Goal: Use online tool/utility: Utilize a website feature to perform a specific function

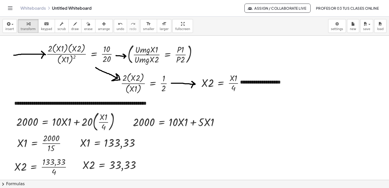
scroll to position [127, 0]
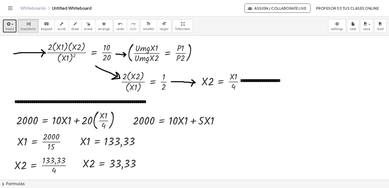
click at [10, 29] on span "insert" at bounding box center [9, 29] width 9 height 4
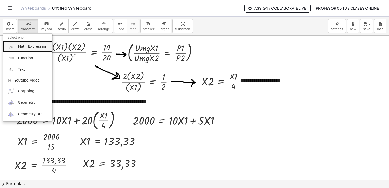
click at [24, 44] on span "Math Expression" at bounding box center [32, 46] width 29 height 5
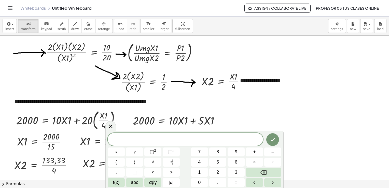
scroll to position [102, 0]
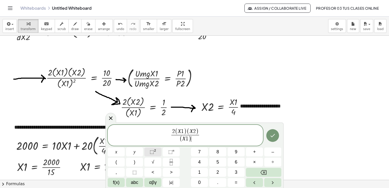
click at [151, 154] on span "⬚" at bounding box center [152, 151] width 4 height 5
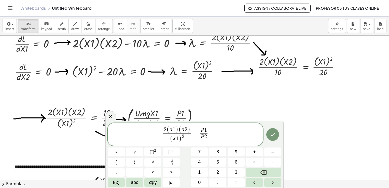
scroll to position [76, 0]
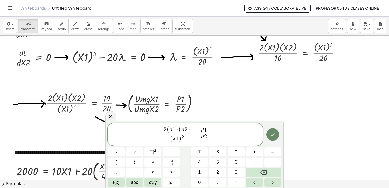
click at [274, 134] on icon "Done" at bounding box center [273, 134] width 6 height 6
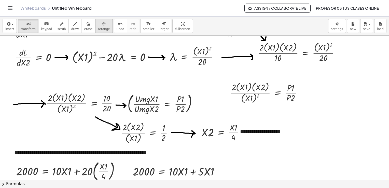
click at [98, 27] on span "arrange" at bounding box center [104, 29] width 12 height 4
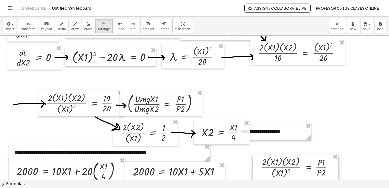
drag, startPoint x: 261, startPoint y: 96, endPoint x: 291, endPoint y: 177, distance: 86.4
click at [291, 177] on div at bounding box center [296, 167] width 86 height 27
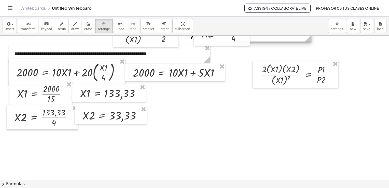
scroll to position [178, 0]
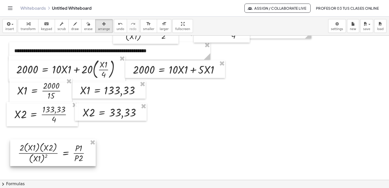
drag, startPoint x: 284, startPoint y: 81, endPoint x: 41, endPoint y: 162, distance: 256.0
click at [41, 162] on div at bounding box center [53, 152] width 86 height 27
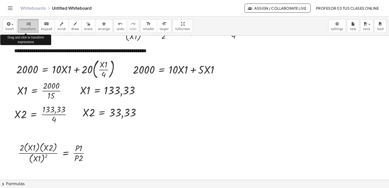
click at [23, 27] on span "transform" at bounding box center [28, 29] width 15 height 4
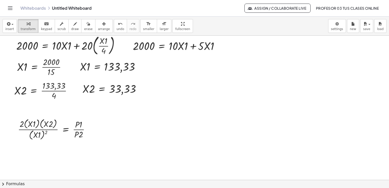
scroll to position [204, 0]
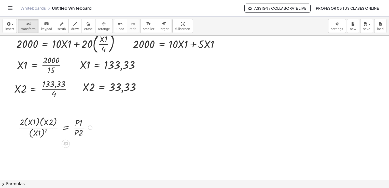
click at [91, 127] on div at bounding box center [90, 127] width 5 height 5
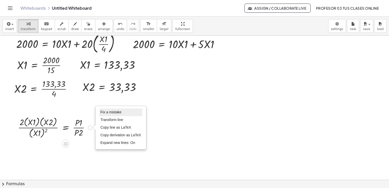
click at [118, 112] on span "Fix a mistake" at bounding box center [111, 112] width 21 height 4
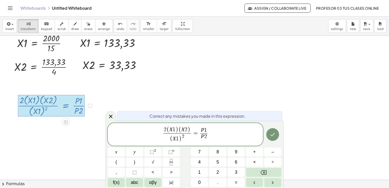
scroll to position [226, 0]
click at [178, 131] on span ")" at bounding box center [177, 130] width 3 height 7
click at [183, 137] on span "2" at bounding box center [183, 136] width 3 height 5
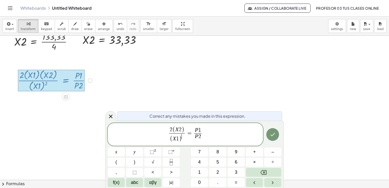
scroll to position [252, 0]
click at [273, 134] on icon "Done" at bounding box center [273, 134] width 6 height 6
click at [274, 135] on icon "Done" at bounding box center [273, 134] width 6 height 6
click at [223, 132] on span "2 ( X 2 ) ( X 1 ) ​ = P 1 P 2 ​ ​" at bounding box center [185, 135] width 155 height 18
click at [274, 134] on icon "Done" at bounding box center [273, 134] width 5 height 3
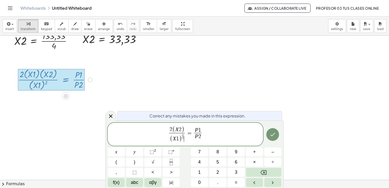
drag, startPoint x: 185, startPoint y: 137, endPoint x: 231, endPoint y: 134, distance: 46.2
click at [239, 134] on span "2 ( X 2 ) ( X 1 ) ​ = P 1 P 2 ​ ​" at bounding box center [185, 135] width 155 height 18
click at [187, 137] on span "2 ( X 2 ) ( X 1 ) ​ ​ = P 1 P 2 ​" at bounding box center [185, 135] width 155 height 18
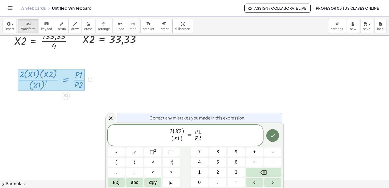
click at [271, 138] on icon "Done" at bounding box center [273, 135] width 6 height 6
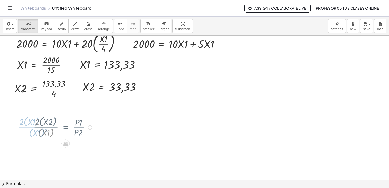
scroll to position [204, 0]
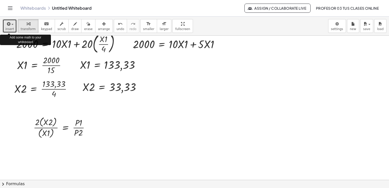
click at [9, 27] on span "insert" at bounding box center [9, 29] width 9 height 4
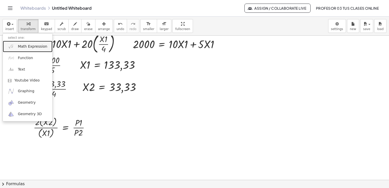
click at [31, 49] on link "Math Expression" at bounding box center [28, 46] width 50 height 11
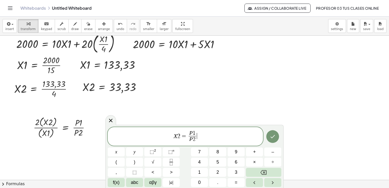
click at [229, 136] on span "X 2 = P 1 P 2 ​ ​" at bounding box center [185, 137] width 155 height 14
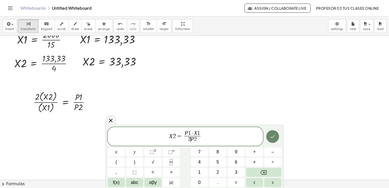
click at [273, 138] on icon "Done" at bounding box center [273, 137] width 6 height 6
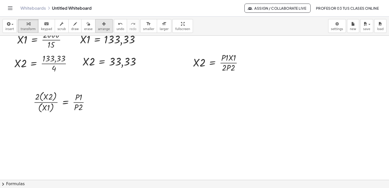
click at [99, 23] on div "button" at bounding box center [104, 24] width 12 height 6
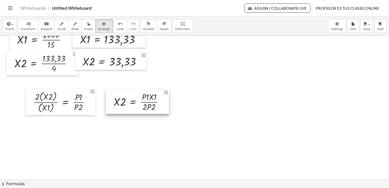
drag, startPoint x: 212, startPoint y: 56, endPoint x: 132, endPoint y: 96, distance: 89.0
click at [132, 96] on div at bounding box center [137, 101] width 63 height 24
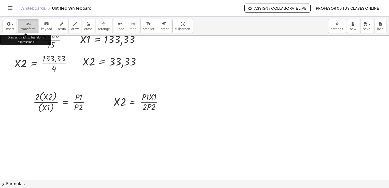
click at [28, 28] on span "transform" at bounding box center [28, 29] width 15 height 4
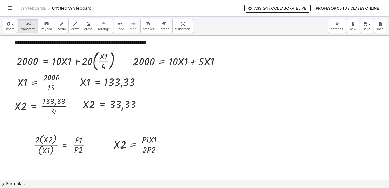
scroll to position [178, 0]
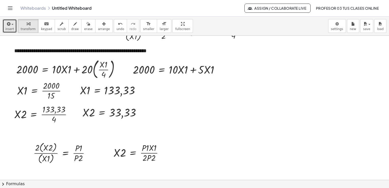
click at [10, 27] on span "insert" at bounding box center [9, 29] width 9 height 4
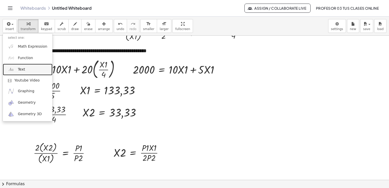
click at [24, 75] on link "Text" at bounding box center [28, 69] width 50 height 11
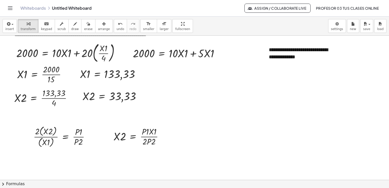
scroll to position [204, 0]
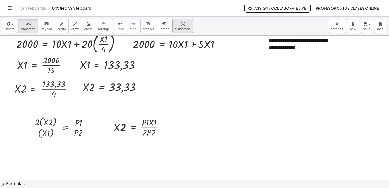
click at [98, 25] on div "button" at bounding box center [104, 24] width 12 height 6
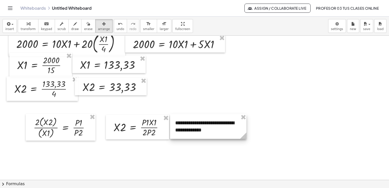
drag, startPoint x: 281, startPoint y: 46, endPoint x: 187, endPoint y: 128, distance: 124.8
click at [187, 128] on div at bounding box center [208, 126] width 76 height 25
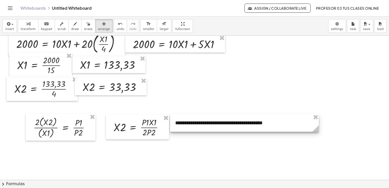
drag, startPoint x: 247, startPoint y: 137, endPoint x: 319, endPoint y: 134, distance: 72.4
click at [319, 134] on div "**********" at bounding box center [194, 49] width 389 height 434
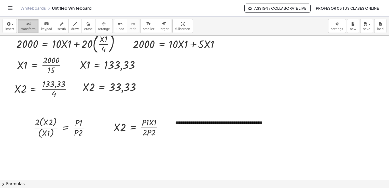
click at [26, 27] on icon "button" at bounding box center [28, 24] width 4 height 6
click at [98, 30] on span "arrange" at bounding box center [104, 29] width 12 height 4
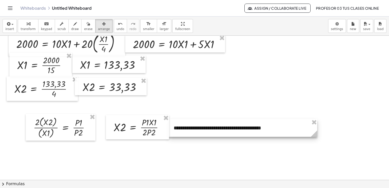
drag, startPoint x: 193, startPoint y: 125, endPoint x: 191, endPoint y: 130, distance: 5.3
click at [191, 130] on div at bounding box center [243, 128] width 149 height 18
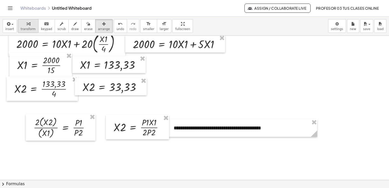
click at [26, 32] on button "transform" at bounding box center [28, 26] width 21 height 14
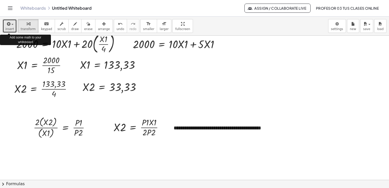
click at [7, 27] on span "insert" at bounding box center [9, 29] width 9 height 4
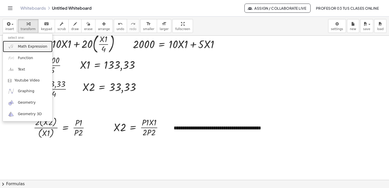
click at [21, 51] on link "Math Expression" at bounding box center [28, 46] width 50 height 11
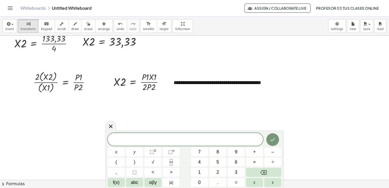
scroll to position [255, 0]
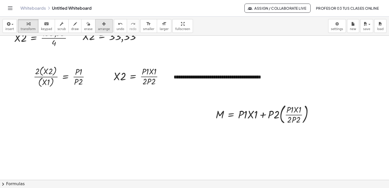
click at [98, 28] on span "arrange" at bounding box center [104, 29] width 12 height 4
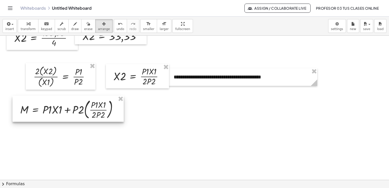
drag, startPoint x: 264, startPoint y: 123, endPoint x: 68, endPoint y: 118, distance: 195.7
click at [68, 118] on div at bounding box center [67, 109] width 111 height 26
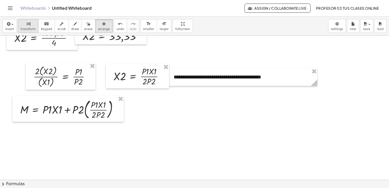
click at [26, 23] on icon "button" at bounding box center [28, 24] width 4 height 6
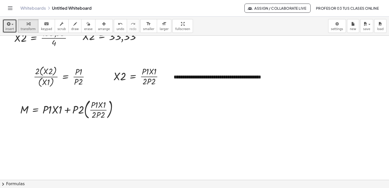
click at [12, 28] on span "insert" at bounding box center [9, 29] width 9 height 4
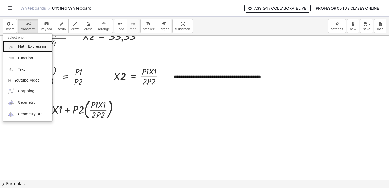
click at [21, 45] on span "Math Expression" at bounding box center [32, 46] width 29 height 5
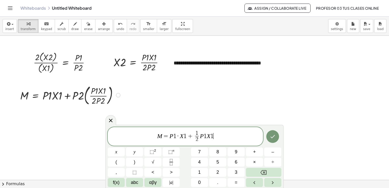
scroll to position [280, 0]
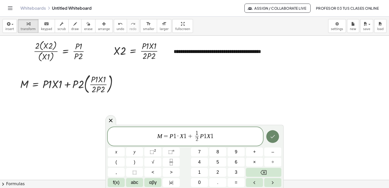
click at [274, 136] on icon "Done" at bounding box center [273, 136] width 5 height 3
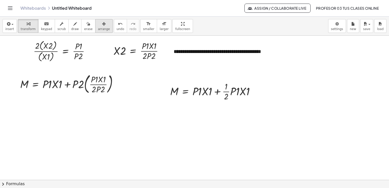
click at [102, 25] on icon "button" at bounding box center [104, 24] width 4 height 6
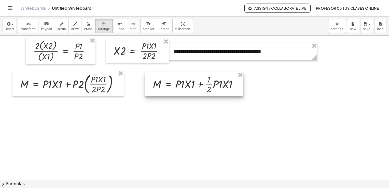
drag, startPoint x: 194, startPoint y: 91, endPoint x: 176, endPoint y: 84, distance: 18.7
click at [176, 84] on div at bounding box center [194, 84] width 98 height 24
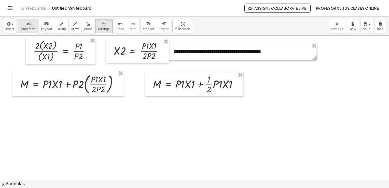
click at [26, 28] on span "transform" at bounding box center [28, 29] width 15 height 4
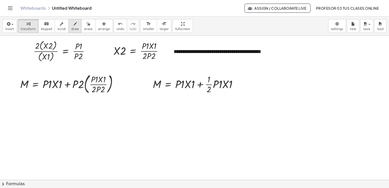
click at [71, 28] on span "draw" at bounding box center [75, 29] width 8 height 4
drag, startPoint x: 118, startPoint y: 84, endPoint x: 140, endPoint y: 82, distance: 22.8
click at [87, 26] on icon "button" at bounding box center [89, 24] width 4 height 6
drag, startPoint x: 121, startPoint y: 75, endPoint x: 144, endPoint y: 89, distance: 26.5
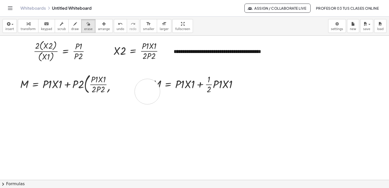
click at [73, 26] on icon "button" at bounding box center [75, 24] width 4 height 6
drag, startPoint x: 117, startPoint y: 84, endPoint x: 144, endPoint y: 85, distance: 27.3
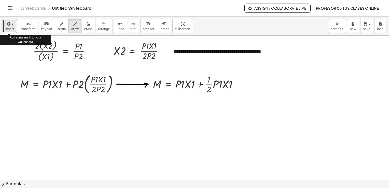
click at [9, 26] on icon "button" at bounding box center [8, 24] width 5 height 6
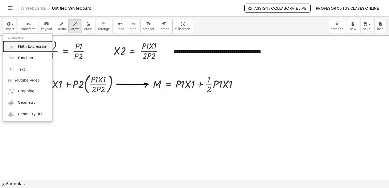
click at [25, 45] on span "Math Expression" at bounding box center [32, 46] width 29 height 5
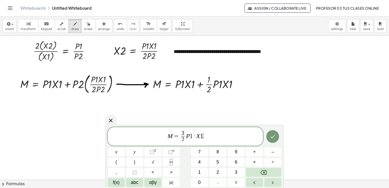
scroll to position [289, 0]
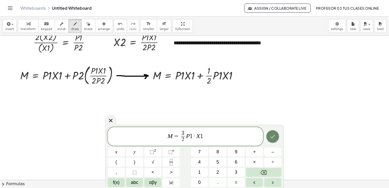
click at [272, 136] on icon "Done" at bounding box center [273, 137] width 6 height 6
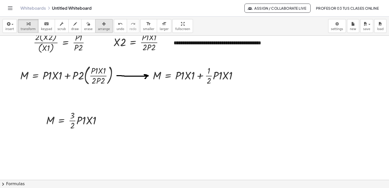
click at [98, 27] on span "arrange" at bounding box center [104, 29] width 12 height 4
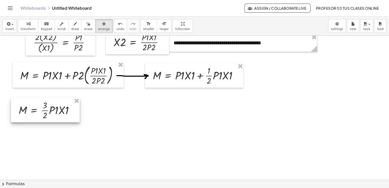
drag, startPoint x: 95, startPoint y: 124, endPoint x: 67, endPoint y: 113, distance: 29.3
click at [67, 113] on div at bounding box center [45, 110] width 69 height 24
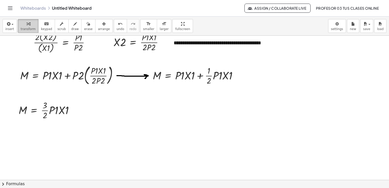
click at [24, 29] on span "transform" at bounding box center [28, 29] width 15 height 4
click at [9, 28] on span "insert" at bounding box center [9, 29] width 9 height 4
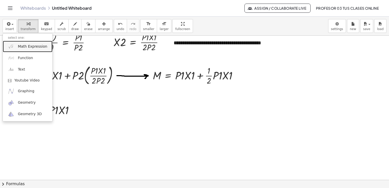
click at [19, 43] on link "Math Expression" at bounding box center [28, 46] width 50 height 11
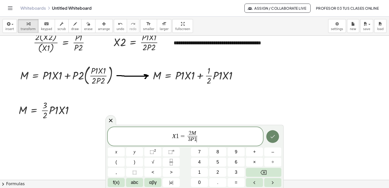
click at [274, 139] on icon "Done" at bounding box center [273, 137] width 6 height 6
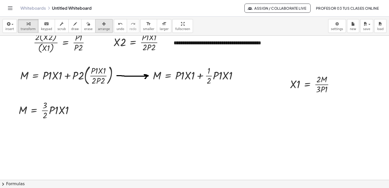
click at [102, 24] on icon "button" at bounding box center [104, 24] width 4 height 6
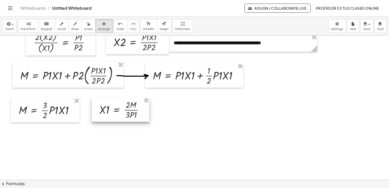
drag, startPoint x: 312, startPoint y: 86, endPoint x: 121, endPoint y: 112, distance: 192.8
click at [121, 112] on div at bounding box center [121, 109] width 58 height 24
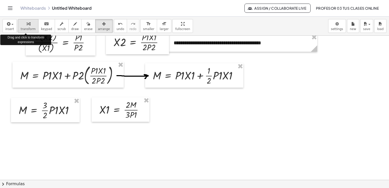
click at [22, 24] on div "button" at bounding box center [28, 24] width 15 height 6
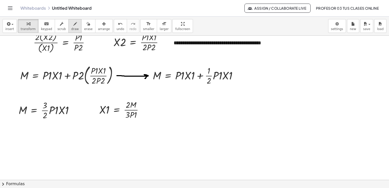
click at [71, 28] on span "draw" at bounding box center [75, 29] width 8 height 4
drag, startPoint x: 96, startPoint y: 116, endPoint x: 145, endPoint y: 118, distance: 49.2
click at [145, 118] on div at bounding box center [194, 36] width 389 height 578
click at [10, 28] on span "insert" at bounding box center [9, 29] width 9 height 4
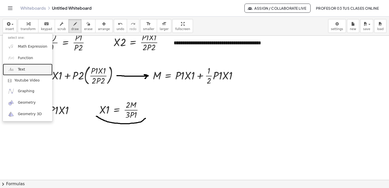
drag, startPoint x: 26, startPoint y: 71, endPoint x: 112, endPoint y: 90, distance: 88.2
click at [26, 71] on link "Text" at bounding box center [28, 69] width 50 height 11
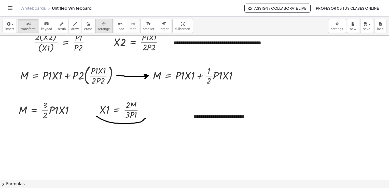
click at [102, 25] on icon "button" at bounding box center [104, 24] width 4 height 6
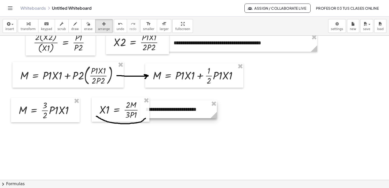
drag, startPoint x: 211, startPoint y: 117, endPoint x: 163, endPoint y: 109, distance: 48.5
click at [163, 109] on div at bounding box center [179, 110] width 76 height 18
click at [29, 28] on span "transform" at bounding box center [28, 29] width 15 height 4
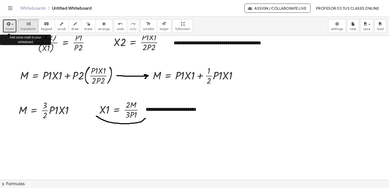
click at [10, 27] on span "insert" at bounding box center [9, 29] width 9 height 4
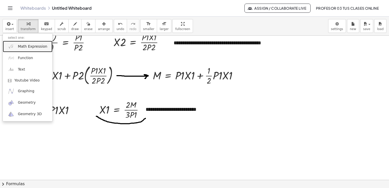
click at [20, 50] on link "Math Expression" at bounding box center [28, 46] width 50 height 11
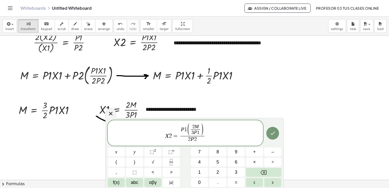
scroll to position [314, 0]
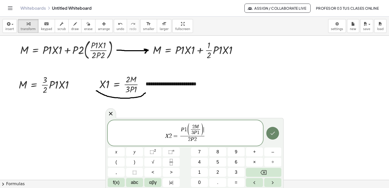
click at [275, 133] on icon "Done" at bounding box center [273, 133] width 6 height 6
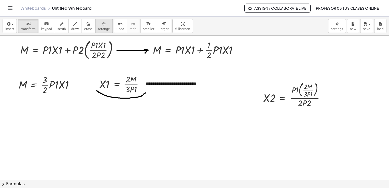
click at [98, 28] on span "arrange" at bounding box center [104, 29] width 12 height 4
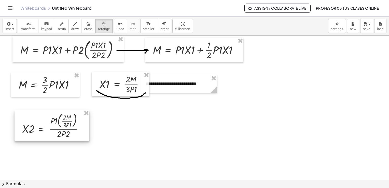
drag, startPoint x: 278, startPoint y: 97, endPoint x: 37, endPoint y: 128, distance: 243.0
click at [37, 128] on div at bounding box center [52, 125] width 75 height 31
click at [26, 23] on icon "button" at bounding box center [28, 24] width 4 height 6
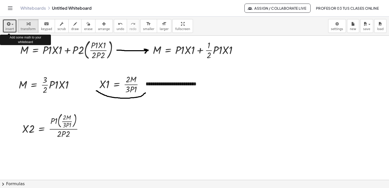
click at [12, 29] on span "insert" at bounding box center [9, 29] width 9 height 4
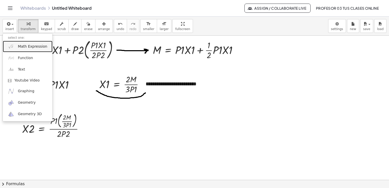
click at [24, 46] on span "Math Expression" at bounding box center [32, 46] width 29 height 5
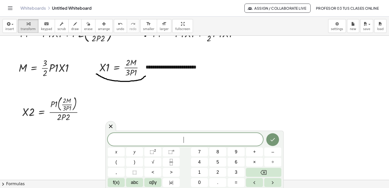
scroll to position [340, 0]
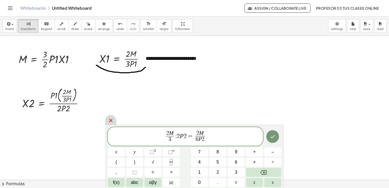
click at [109, 121] on icon at bounding box center [111, 120] width 6 height 6
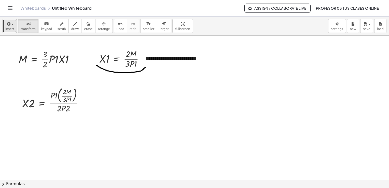
click at [12, 24] on span "button" at bounding box center [12, 24] width 2 height 1
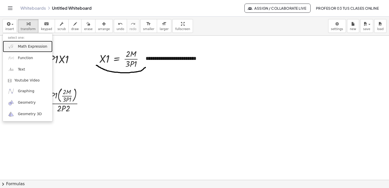
click at [25, 44] on span "Math Expression" at bounding box center [32, 46] width 29 height 5
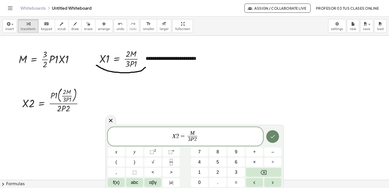
click at [271, 138] on icon "Done" at bounding box center [273, 137] width 6 height 6
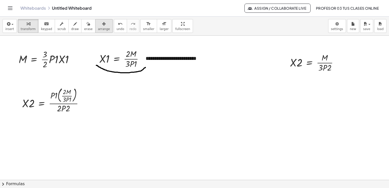
click at [98, 28] on span "arrange" at bounding box center [104, 29] width 12 height 4
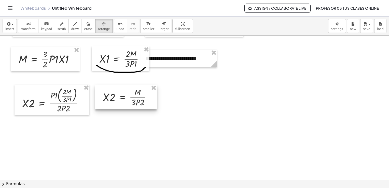
drag, startPoint x: 303, startPoint y: 67, endPoint x: 116, endPoint y: 101, distance: 190.7
click at [116, 101] on div at bounding box center [126, 97] width 62 height 24
click at [28, 27] on icon "button" at bounding box center [28, 24] width 4 height 6
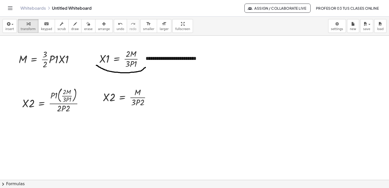
click at [98, 29] on span "arrange" at bounding box center [104, 29] width 12 height 4
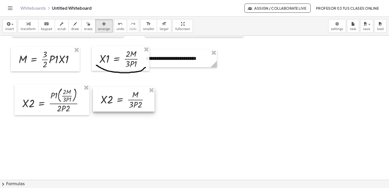
drag, startPoint x: 125, startPoint y: 95, endPoint x: 123, endPoint y: 97, distance: 3.2
click at [123, 97] on div at bounding box center [124, 99] width 62 height 24
click at [71, 28] on span "draw" at bounding box center [75, 29] width 8 height 4
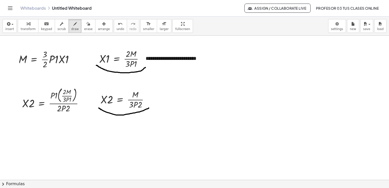
drag, startPoint x: 99, startPoint y: 108, endPoint x: 149, endPoint y: 108, distance: 49.9
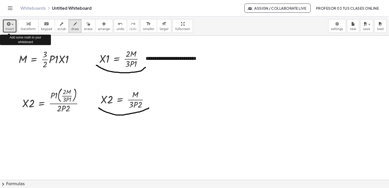
click at [10, 27] on span "insert" at bounding box center [9, 29] width 9 height 4
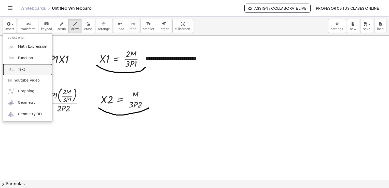
click at [25, 66] on link "Text" at bounding box center [28, 69] width 50 height 11
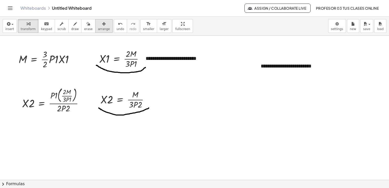
click at [98, 29] on span "arrange" at bounding box center [104, 29] width 12 height 4
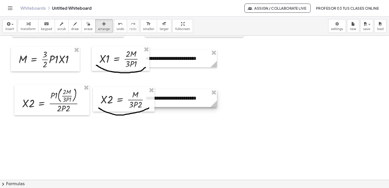
drag, startPoint x: 269, startPoint y: 66, endPoint x: 154, endPoint y: 98, distance: 119.5
click at [22, 26] on div "button" at bounding box center [28, 24] width 15 height 6
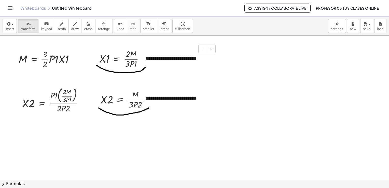
click at [187, 58] on div "**********" at bounding box center [179, 59] width 76 height 18
click at [187, 98] on div "**********" at bounding box center [179, 98] width 76 height 18
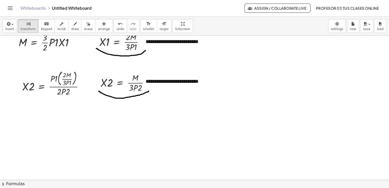
scroll to position [331, 0]
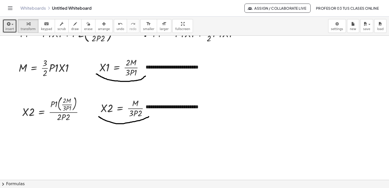
click at [11, 29] on span "insert" at bounding box center [9, 29] width 9 height 4
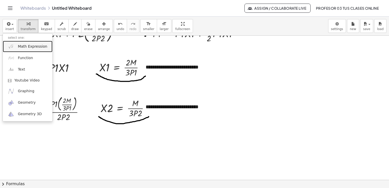
click at [21, 47] on span "Math Expression" at bounding box center [32, 46] width 29 height 5
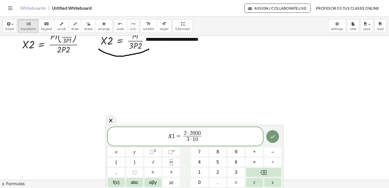
scroll to position [408, 0]
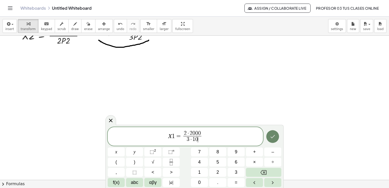
click at [275, 135] on icon "Done" at bounding box center [273, 137] width 6 height 6
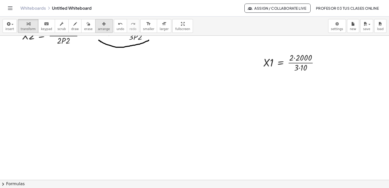
click at [98, 25] on div "button" at bounding box center [104, 24] width 12 height 6
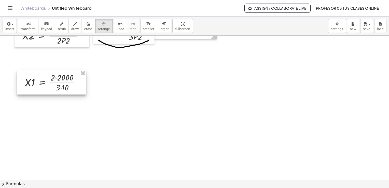
drag, startPoint x: 281, startPoint y: 65, endPoint x: 43, endPoint y: 85, distance: 239.3
click at [43, 85] on div at bounding box center [51, 82] width 69 height 24
click at [21, 22] on div "button" at bounding box center [28, 24] width 15 height 6
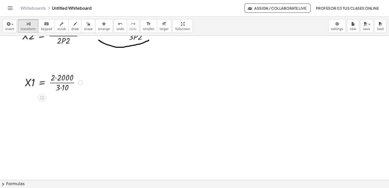
click at [56, 78] on div at bounding box center [54, 82] width 64 height 22
click at [58, 110] on div at bounding box center [54, 104] width 64 height 22
click at [66, 104] on div at bounding box center [54, 104] width 64 height 22
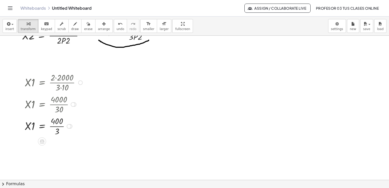
click at [63, 127] on div at bounding box center [54, 126] width 64 height 22
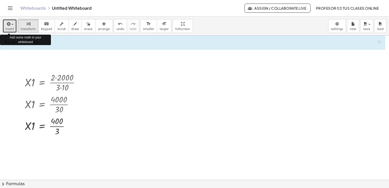
click at [9, 26] on icon "button" at bounding box center [8, 24] width 5 height 6
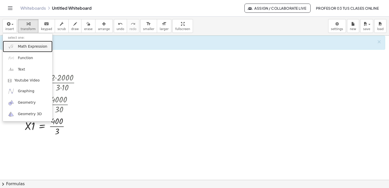
click at [19, 51] on link "Math Expression" at bounding box center [28, 46] width 50 height 11
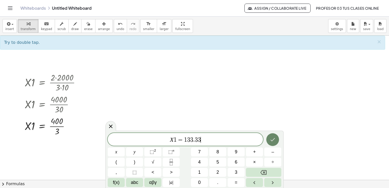
click at [274, 142] on icon "Done" at bounding box center [273, 140] width 6 height 6
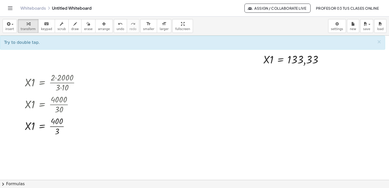
click at [98, 30] on span "arrange" at bounding box center [104, 29] width 12 height 4
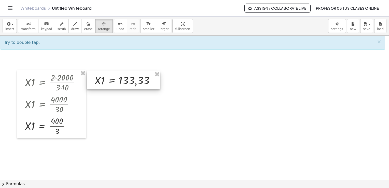
drag, startPoint x: 273, startPoint y: 58, endPoint x: 105, endPoint y: 79, distance: 169.2
click at [105, 79] on div at bounding box center [123, 80] width 73 height 18
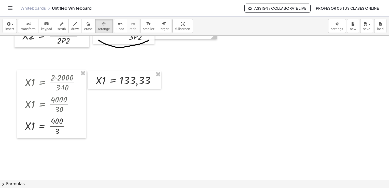
click at [26, 27] on icon "button" at bounding box center [28, 24] width 4 height 6
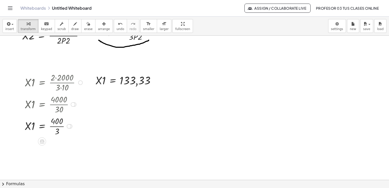
click at [81, 83] on div at bounding box center [80, 82] width 5 height 5
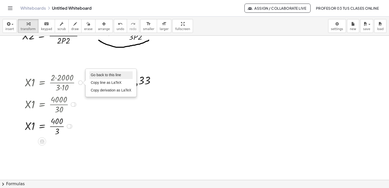
click at [89, 76] on li "Go back to this line" at bounding box center [110, 75] width 43 height 8
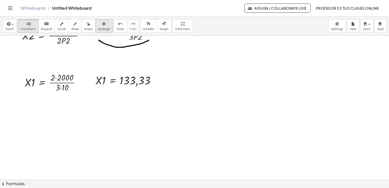
click at [98, 28] on span "arrange" at bounding box center [104, 29] width 12 height 4
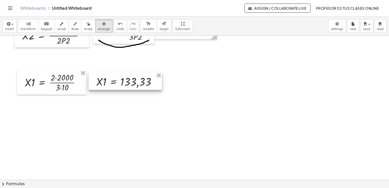
click at [126, 87] on div at bounding box center [125, 81] width 73 height 18
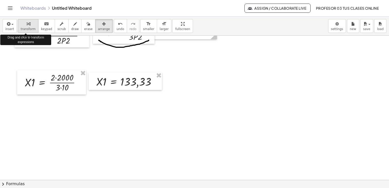
click at [26, 26] on icon "button" at bounding box center [28, 24] width 4 height 6
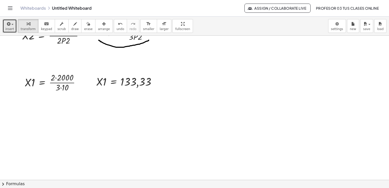
click at [9, 25] on icon "button" at bounding box center [8, 24] width 5 height 6
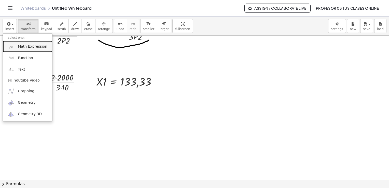
click at [19, 47] on span "Math Expression" at bounding box center [32, 46] width 29 height 5
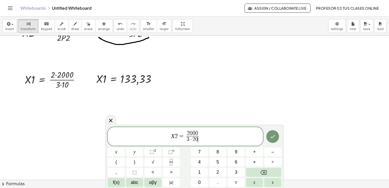
scroll to position [433, 0]
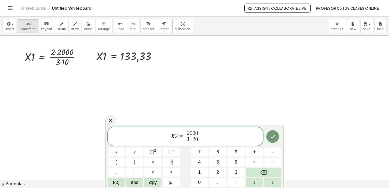
click at [273, 134] on icon "Done" at bounding box center [273, 137] width 6 height 6
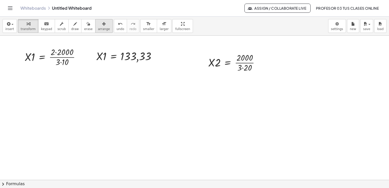
click at [102, 26] on icon "button" at bounding box center [104, 24] width 4 height 6
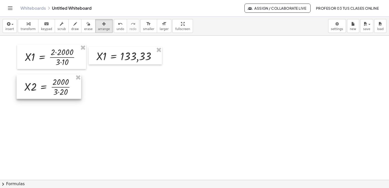
drag, startPoint x: 214, startPoint y: 64, endPoint x: 30, endPoint y: 88, distance: 186.0
click at [30, 88] on div at bounding box center [49, 86] width 65 height 24
click at [27, 27] on span "transform" at bounding box center [28, 29] width 15 height 4
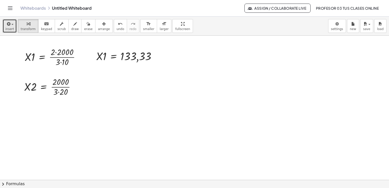
click at [9, 26] on icon "button" at bounding box center [8, 24] width 5 height 6
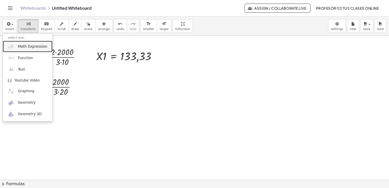
click at [22, 48] on span "Math Expression" at bounding box center [32, 46] width 29 height 5
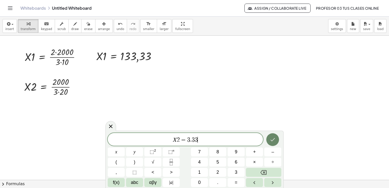
click at [275, 140] on icon "Done" at bounding box center [273, 140] width 6 height 6
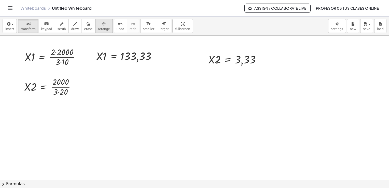
click at [98, 30] on span "arrange" at bounding box center [104, 29] width 12 height 4
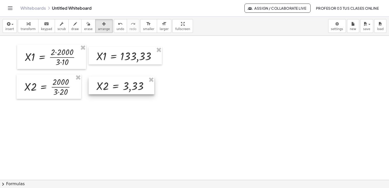
drag, startPoint x: 227, startPoint y: 64, endPoint x: 115, endPoint y: 90, distance: 115.2
click at [115, 90] on div at bounding box center [122, 86] width 66 height 18
click at [23, 27] on span "transform" at bounding box center [28, 29] width 15 height 4
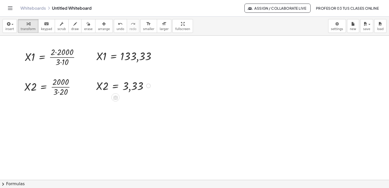
click at [148, 85] on div at bounding box center [148, 86] width 5 height 5
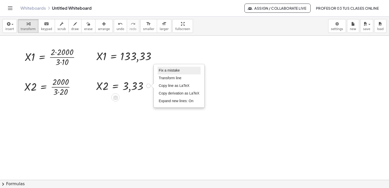
click at [169, 70] on span "Fix a mistake" at bounding box center [169, 70] width 21 height 4
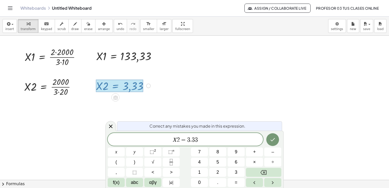
click at [191, 142] on span "." at bounding box center [191, 140] width 2 height 6
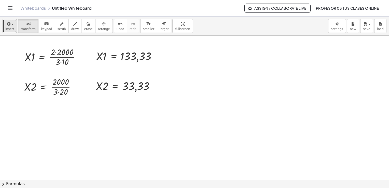
click at [9, 30] on span "insert" at bounding box center [9, 29] width 9 height 4
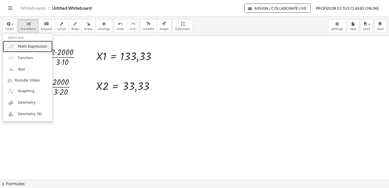
click at [15, 46] on link "Math Expression" at bounding box center [28, 46] width 50 height 11
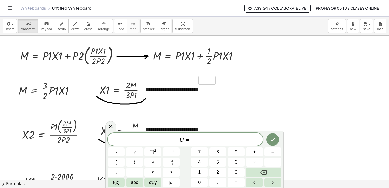
scroll to position [331, 0]
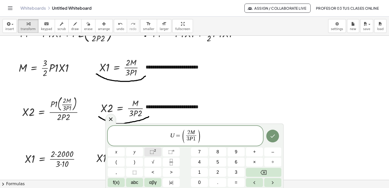
click at [156, 152] on sup "2" at bounding box center [155, 151] width 2 height 4
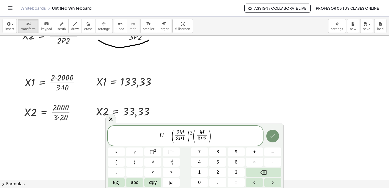
scroll to position [433, 0]
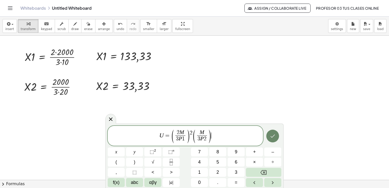
click at [273, 134] on icon "Done" at bounding box center [273, 136] width 6 height 6
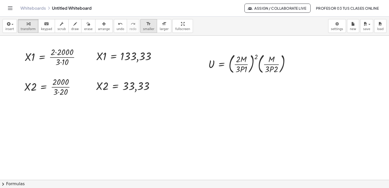
click at [102, 26] on icon "button" at bounding box center [104, 24] width 4 height 6
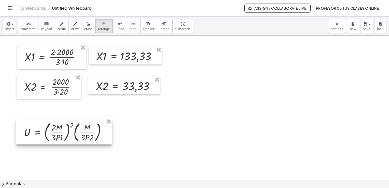
drag, startPoint x: 210, startPoint y: 55, endPoint x: 26, endPoint y: 123, distance: 196.5
click at [26, 123] on div at bounding box center [64, 131] width 96 height 26
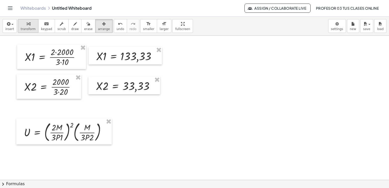
click at [26, 26] on icon "button" at bounding box center [28, 24] width 4 height 6
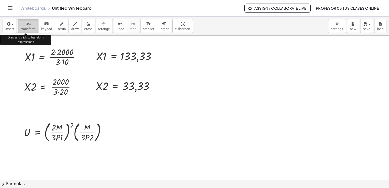
click at [26, 25] on icon "button" at bounding box center [28, 24] width 4 height 6
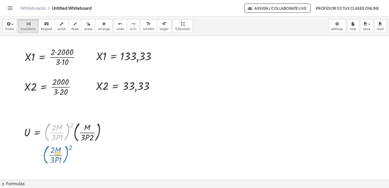
drag, startPoint x: 68, startPoint y: 131, endPoint x: 66, endPoint y: 153, distance: 22.5
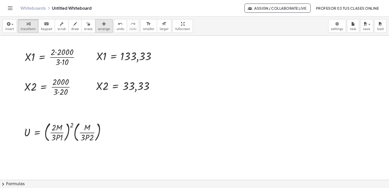
click at [98, 25] on div "button" at bounding box center [104, 24] width 12 height 6
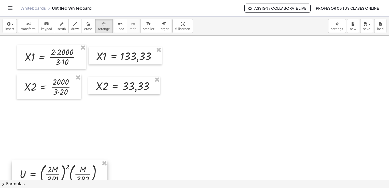
drag, startPoint x: 68, startPoint y: 126, endPoint x: 63, endPoint y: 168, distance: 42.0
click at [63, 168] on div at bounding box center [60, 173] width 96 height 26
click at [28, 27] on span "transform" at bounding box center [28, 29] width 15 height 4
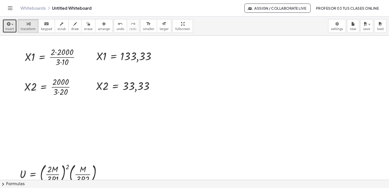
click at [8, 25] on icon "button" at bounding box center [8, 24] width 5 height 6
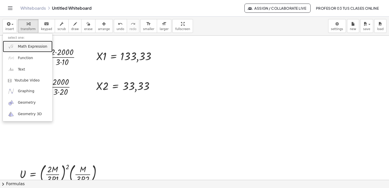
click at [23, 50] on link "Math Expression" at bounding box center [28, 46] width 50 height 11
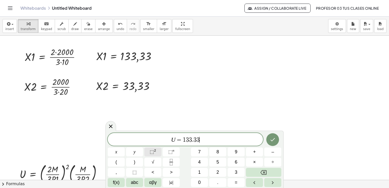
click at [154, 154] on span "⬚ 2" at bounding box center [153, 152] width 6 height 7
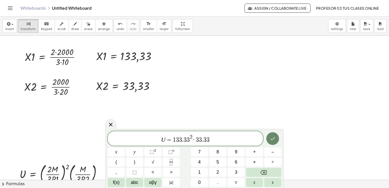
click at [272, 140] on icon "Done" at bounding box center [273, 138] width 5 height 3
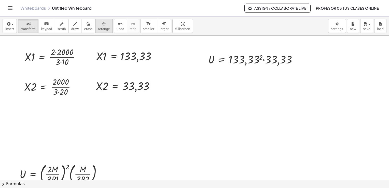
click at [98, 28] on span "arrange" at bounding box center [104, 29] width 12 height 4
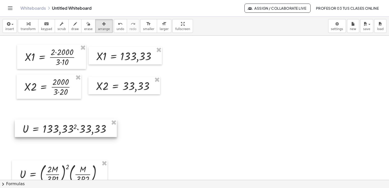
drag, startPoint x: 256, startPoint y: 51, endPoint x: 70, endPoint y: 121, distance: 198.8
click at [70, 121] on div at bounding box center [66, 128] width 102 height 18
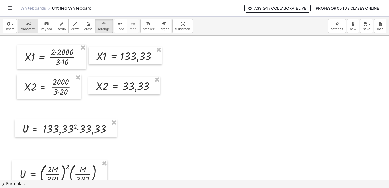
click at [27, 24] on icon "button" at bounding box center [28, 24] width 4 height 6
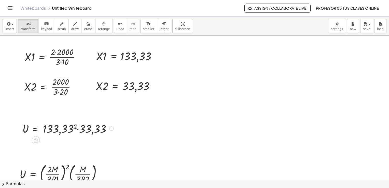
click at [74, 127] on div at bounding box center [69, 128] width 98 height 15
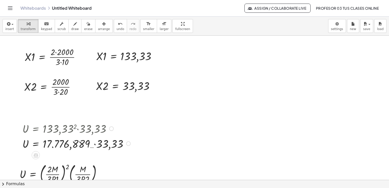
click at [95, 144] on div at bounding box center [77, 143] width 115 height 15
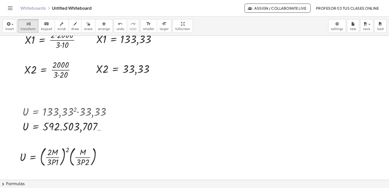
scroll to position [459, 0]
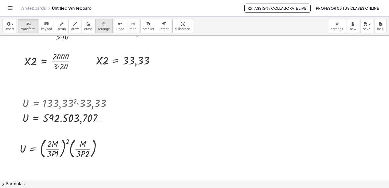
click at [102, 26] on icon "button" at bounding box center [104, 24] width 4 height 6
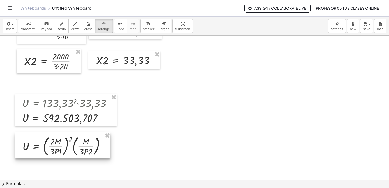
drag, startPoint x: 98, startPoint y: 151, endPoint x: 101, endPoint y: 149, distance: 3.8
click at [101, 149] on div at bounding box center [63, 145] width 96 height 26
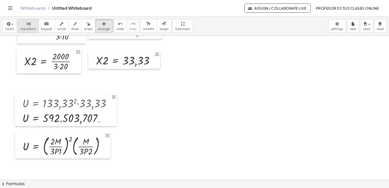
click at [26, 28] on span "transform" at bounding box center [28, 29] width 15 height 4
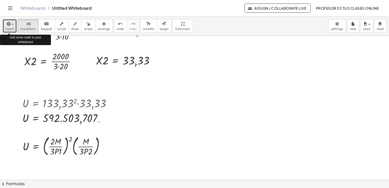
click at [6, 25] on icon "button" at bounding box center [8, 24] width 5 height 6
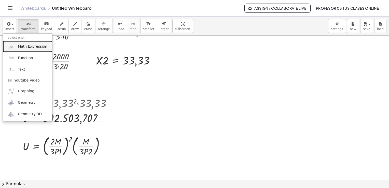
click at [18, 47] on span "Math Expression" at bounding box center [32, 46] width 29 height 5
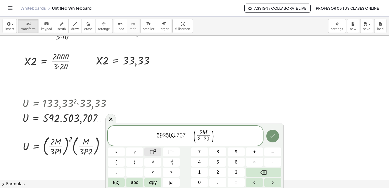
click at [154, 153] on span "⬚ 2" at bounding box center [153, 152] width 6 height 7
click at [174, 136] on span "5 9 2 5 0 3 . 7 0 7 ​ = ( 2 M 3 · 2 0 ​ ) 2 ( M 3 · 2 0 ​ )" at bounding box center [185, 136] width 155 height 15
click at [182, 139] on span "3 · 2 ​ 0" at bounding box center [179, 139] width 12 height 7
click at [183, 133] on span "2 M ​" at bounding box center [179, 133] width 12 height 6
click at [208, 133] on var "M" at bounding box center [206, 132] width 5 height 6
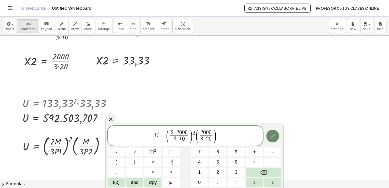
click at [272, 134] on icon "Done" at bounding box center [273, 136] width 6 height 6
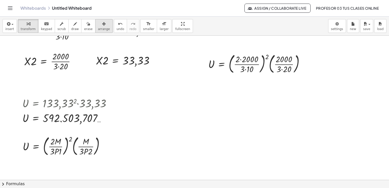
click at [102, 26] on icon "button" at bounding box center [104, 24] width 4 height 6
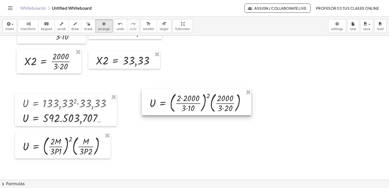
drag, startPoint x: 234, startPoint y: 63, endPoint x: 175, endPoint y: 102, distance: 70.6
click at [175, 102] on div at bounding box center [197, 102] width 110 height 26
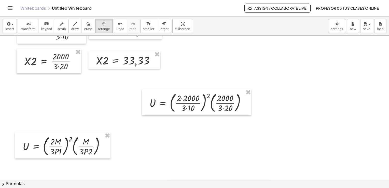
drag, startPoint x: 107, startPoint y: 106, endPoint x: 235, endPoint y: 141, distance: 132.3
click at [260, 188] on html "Graspable Math Activities Get Started Activity Bank Assigned Work Classes White…" at bounding box center [194, 94] width 389 height 188
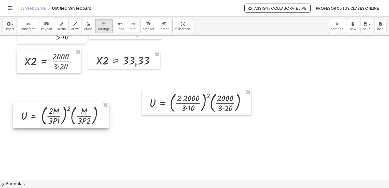
drag, startPoint x: 76, startPoint y: 147, endPoint x: 74, endPoint y: 117, distance: 30.6
click at [74, 117] on div at bounding box center [61, 115] width 96 height 26
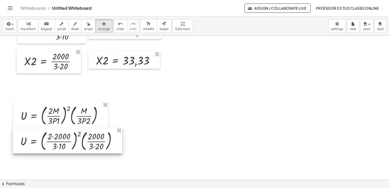
drag, startPoint x: 176, startPoint y: 105, endPoint x: 47, endPoint y: 143, distance: 134.7
click at [47, 143] on div at bounding box center [68, 140] width 110 height 26
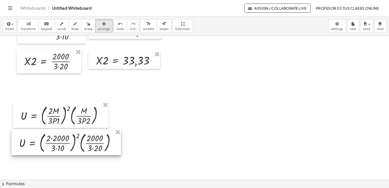
click at [38, 139] on div at bounding box center [66, 142] width 110 height 26
click at [29, 26] on div "button" at bounding box center [28, 24] width 15 height 6
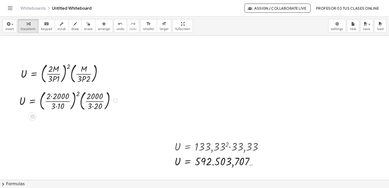
scroll to position [510, 0]
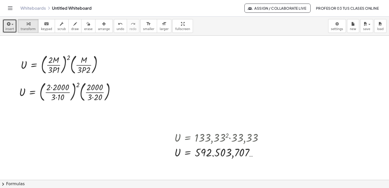
click at [12, 27] on span "insert" at bounding box center [9, 29] width 9 height 4
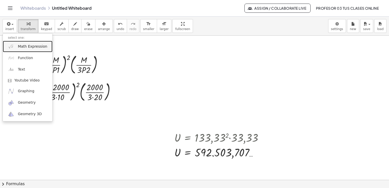
click at [23, 42] on link "Math Expression" at bounding box center [28, 46] width 50 height 11
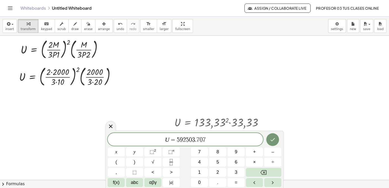
scroll to position [527, 0]
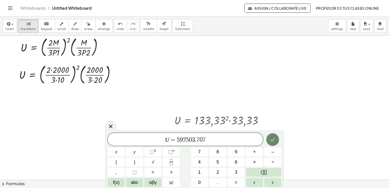
click at [276, 139] on icon "Done" at bounding box center [273, 140] width 6 height 6
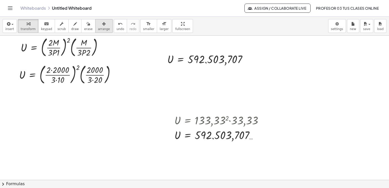
click at [99, 29] on span "arrange" at bounding box center [104, 29] width 12 height 4
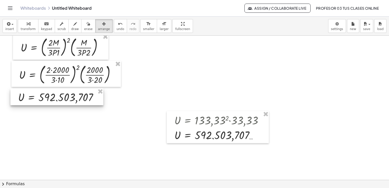
drag, startPoint x: 197, startPoint y: 64, endPoint x: 48, endPoint y: 102, distance: 154.0
click at [48, 102] on div at bounding box center [56, 96] width 93 height 17
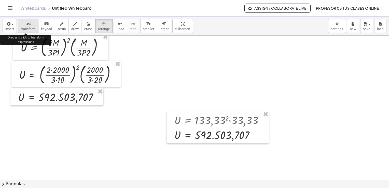
click at [26, 31] on button "transform" at bounding box center [28, 26] width 21 height 14
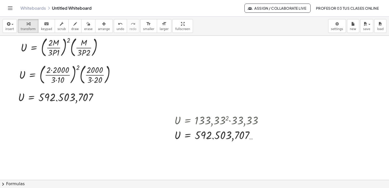
click at [98, 28] on span "arrange" at bounding box center [104, 29] width 12 height 4
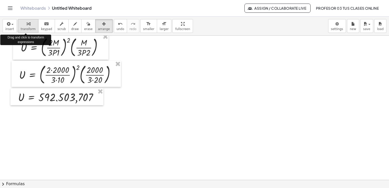
click at [27, 25] on icon "button" at bounding box center [28, 24] width 4 height 6
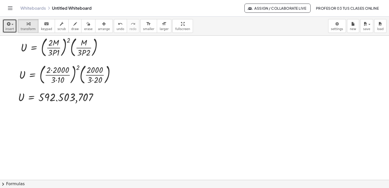
click at [7, 28] on span "insert" at bounding box center [9, 29] width 9 height 4
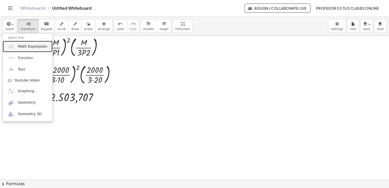
click at [19, 43] on link "Math Expression" at bounding box center [28, 46] width 50 height 11
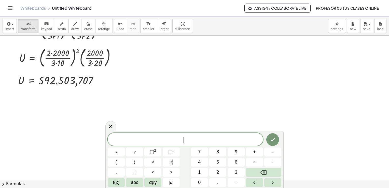
scroll to position [552, 0]
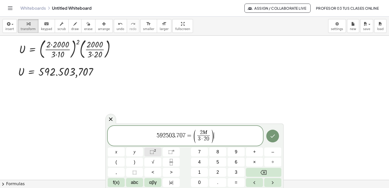
click at [154, 151] on sup "2" at bounding box center [155, 151] width 2 height 4
click at [273, 134] on icon "Done" at bounding box center [273, 136] width 6 height 6
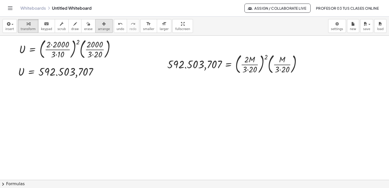
click at [98, 25] on div "button" at bounding box center [104, 24] width 12 height 6
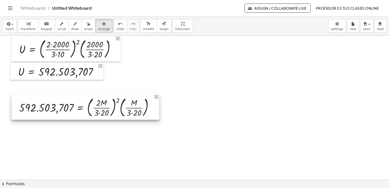
drag, startPoint x: 215, startPoint y: 60, endPoint x: 66, endPoint y: 104, distance: 154.8
click at [66, 104] on div at bounding box center [85, 107] width 148 height 26
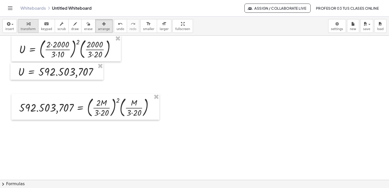
click at [26, 24] on icon "button" at bounding box center [28, 24] width 4 height 6
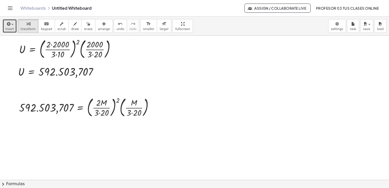
click at [9, 30] on span "insert" at bounding box center [9, 29] width 9 height 4
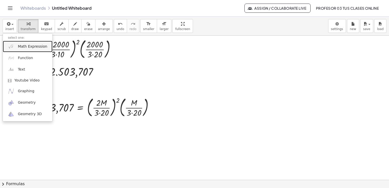
click at [23, 44] on span "Math Expression" at bounding box center [32, 46] width 29 height 5
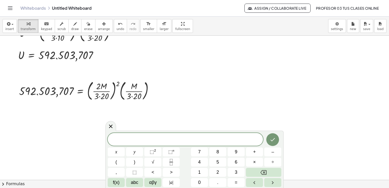
scroll to position [578, 0]
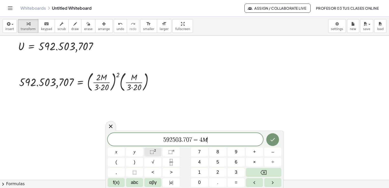
click at [154, 152] on sup "2" at bounding box center [155, 151] width 2 height 4
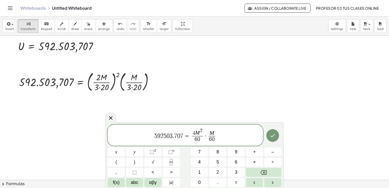
scroll to position [603, 0]
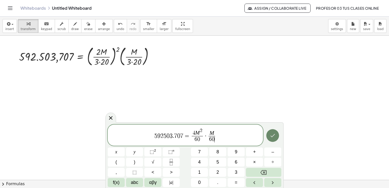
click at [275, 134] on icon "Done" at bounding box center [273, 135] width 6 height 6
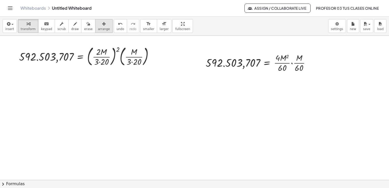
click at [102, 25] on icon "button" at bounding box center [104, 24] width 4 height 6
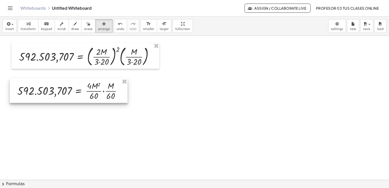
drag, startPoint x: 226, startPoint y: 62, endPoint x: 38, endPoint y: 90, distance: 190.6
click at [38, 90] on div at bounding box center [69, 90] width 118 height 24
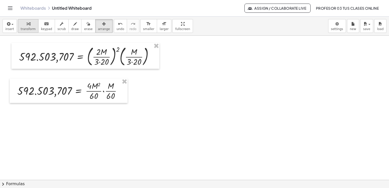
click at [22, 23] on div "button" at bounding box center [28, 24] width 15 height 6
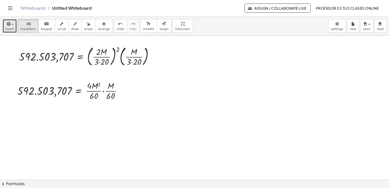
click at [11, 26] on div "button" at bounding box center [9, 24] width 9 height 6
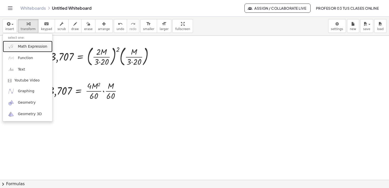
click at [29, 45] on span "Math Expression" at bounding box center [32, 46] width 29 height 5
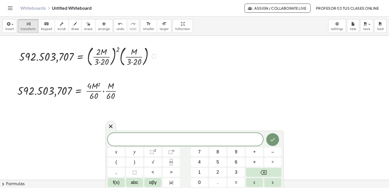
scroll to position [629, 0]
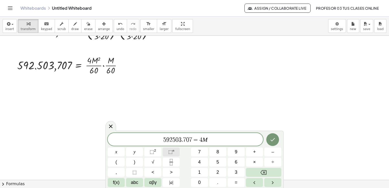
click at [168, 153] on span "⬚" at bounding box center [170, 151] width 4 height 5
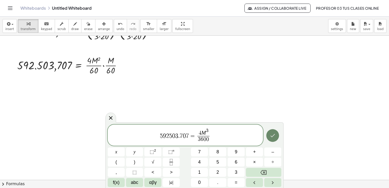
click at [272, 133] on icon "Done" at bounding box center [273, 135] width 6 height 6
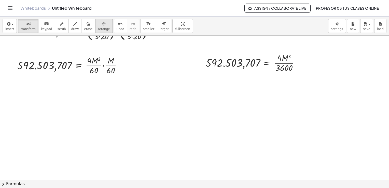
click at [102, 26] on icon "button" at bounding box center [104, 24] width 4 height 6
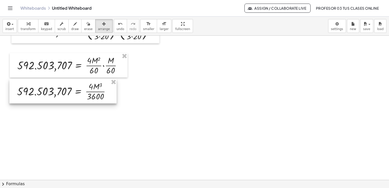
drag, startPoint x: 209, startPoint y: 65, endPoint x: 21, endPoint y: 94, distance: 190.7
click at [21, 94] on div at bounding box center [62, 91] width 107 height 24
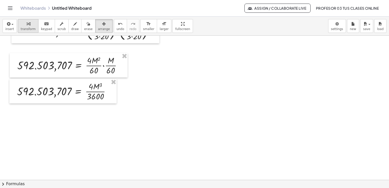
click at [24, 28] on span "transform" at bounding box center [28, 29] width 15 height 4
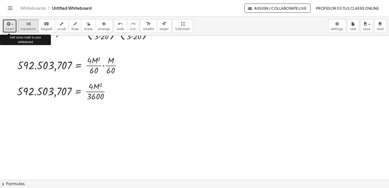
click at [4, 27] on button "insert" at bounding box center [10, 26] width 14 height 14
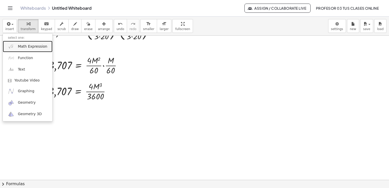
click at [20, 47] on span "Math Expression" at bounding box center [32, 46] width 29 height 5
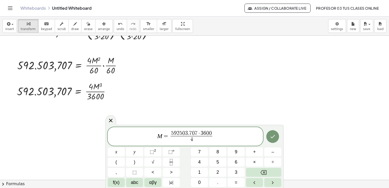
click at [163, 134] on span "=" at bounding box center [165, 136] width 7 height 6
click at [174, 151] on button "⬚ n" at bounding box center [171, 152] width 17 height 9
click at [275, 136] on icon "Done" at bounding box center [273, 137] width 6 height 6
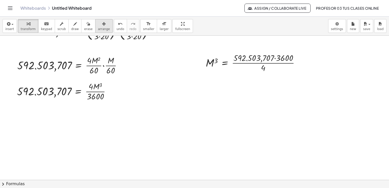
click at [98, 27] on span "arrange" at bounding box center [104, 29] width 12 height 4
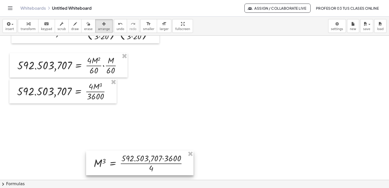
drag, startPoint x: 218, startPoint y: 70, endPoint x: 89, endPoint y: 152, distance: 153.2
click at [105, 170] on div at bounding box center [140, 163] width 108 height 24
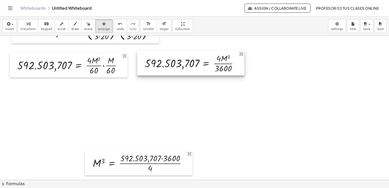
drag, startPoint x: 58, startPoint y: 97, endPoint x: 186, endPoint y: 69, distance: 130.7
click at [186, 69] on div at bounding box center [190, 63] width 107 height 24
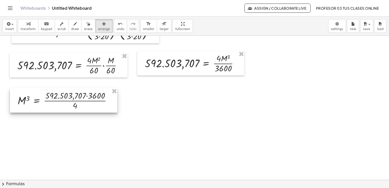
drag, startPoint x: 131, startPoint y: 172, endPoint x: 56, endPoint y: 110, distance: 97.7
click at [56, 110] on div at bounding box center [64, 100] width 108 height 24
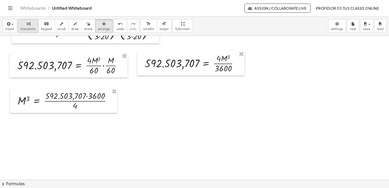
click at [24, 28] on span "transform" at bounding box center [28, 29] width 15 height 4
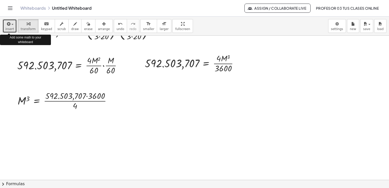
click at [8, 28] on span "insert" at bounding box center [9, 29] width 9 height 4
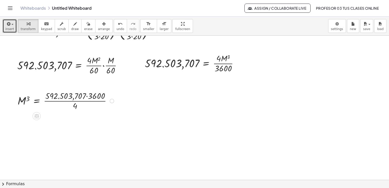
click at [87, 96] on div at bounding box center [66, 101] width 103 height 22
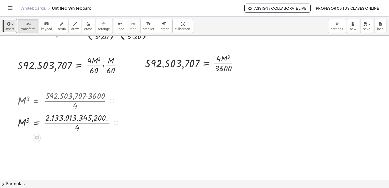
click at [108, 123] on div at bounding box center [68, 123] width 107 height 22
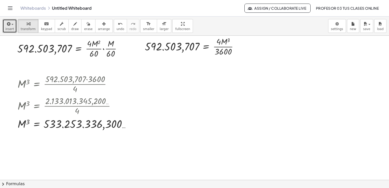
scroll to position [654, 0]
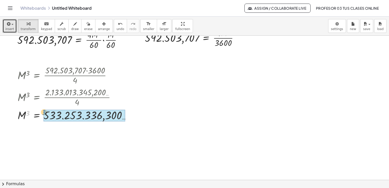
drag, startPoint x: 28, startPoint y: 113, endPoint x: 43, endPoint y: 112, distance: 15.6
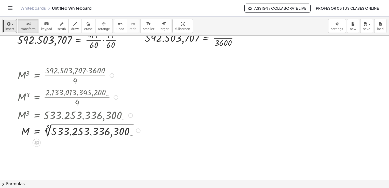
click at [48, 127] on div at bounding box center [79, 130] width 129 height 16
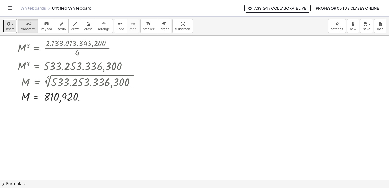
scroll to position [705, 0]
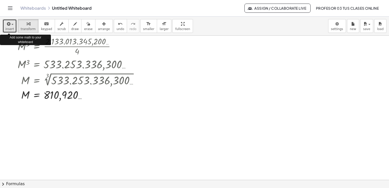
click at [8, 29] on span "insert" at bounding box center [9, 29] width 9 height 4
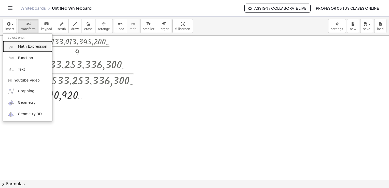
click at [26, 50] on link "Math Expression" at bounding box center [28, 46] width 50 height 11
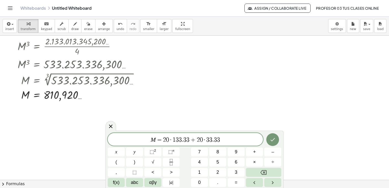
scroll to position [723, 0]
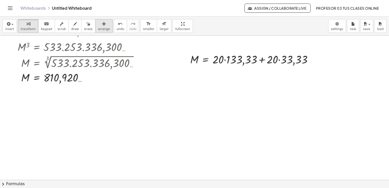
click at [98, 23] on div "button" at bounding box center [104, 24] width 12 height 6
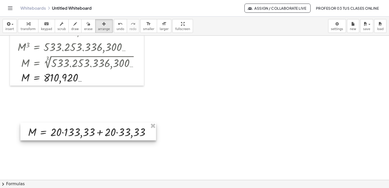
drag, startPoint x: 224, startPoint y: 52, endPoint x: 61, endPoint y: 125, distance: 178.0
click at [61, 125] on div at bounding box center [88, 132] width 136 height 18
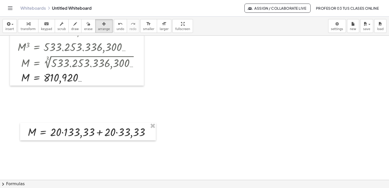
click at [22, 29] on span "transform" at bounding box center [28, 29] width 15 height 4
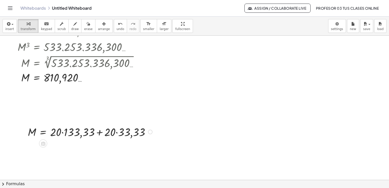
click at [62, 133] on div at bounding box center [90, 131] width 131 height 15
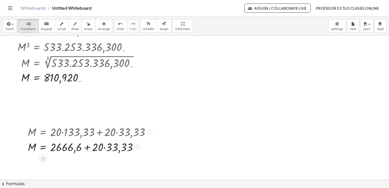
click at [104, 147] on div at bounding box center [90, 146] width 131 height 15
click at [87, 149] on div at bounding box center [90, 146] width 131 height 15
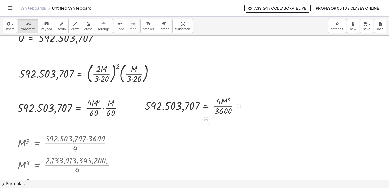
scroll to position [595, 0]
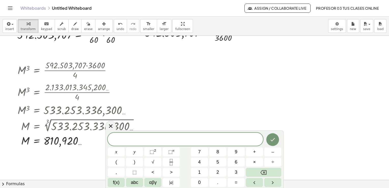
scroll to position [672, 0]
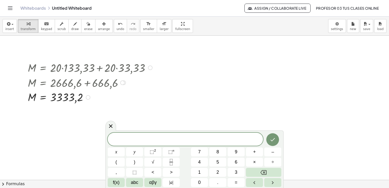
scroll to position [799, 0]
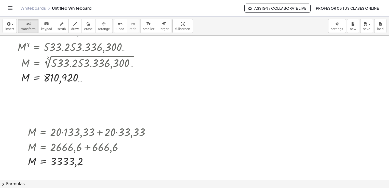
scroll to position [697, 0]
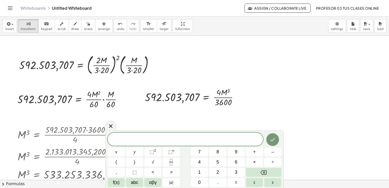
scroll to position [595, 0]
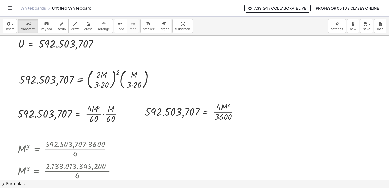
scroll to position [570, 0]
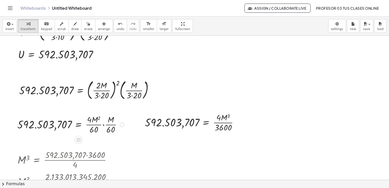
click at [121, 124] on div at bounding box center [122, 124] width 5 height 5
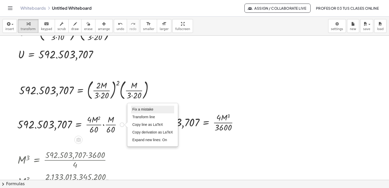
click at [137, 112] on li "Fix a mistake" at bounding box center [152, 110] width 43 height 8
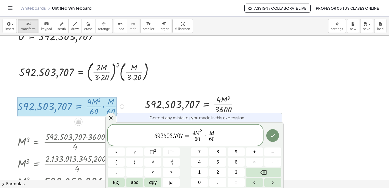
scroll to position [588, 0]
click at [199, 139] on span "0" at bounding box center [198, 140] width 3 height 6
click at [156, 152] on button "⬚ 2" at bounding box center [152, 152] width 17 height 9
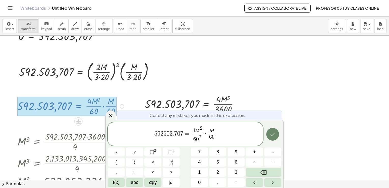
click at [272, 134] on icon "Done" at bounding box center [273, 134] width 6 height 6
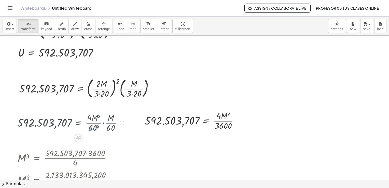
scroll to position [570, 0]
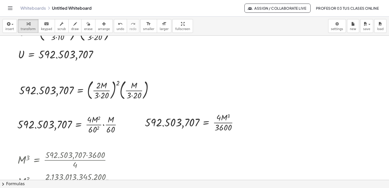
click at [98, 29] on span "arrange" at bounding box center [104, 29] width 12 height 4
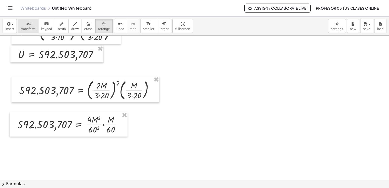
click at [26, 28] on span "transform" at bounding box center [28, 29] width 15 height 4
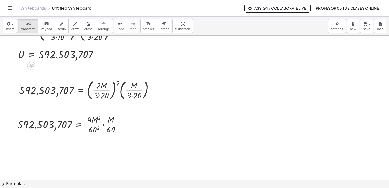
scroll to position [544, 0]
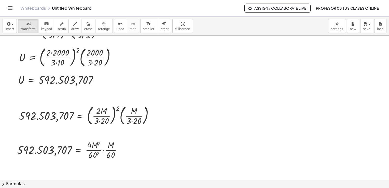
click at [98, 30] on span "arrange" at bounding box center [104, 29] width 12 height 4
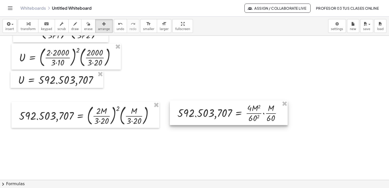
drag, startPoint x: 80, startPoint y: 147, endPoint x: 239, endPoint y: 110, distance: 163.2
click at [240, 111] on div at bounding box center [229, 113] width 118 height 24
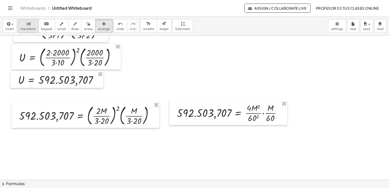
click at [27, 31] on button "transform" at bounding box center [28, 26] width 21 height 14
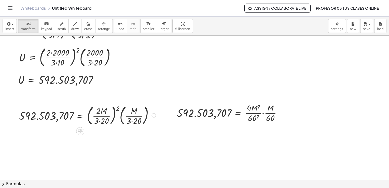
scroll to position [570, 0]
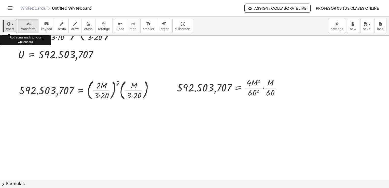
click at [8, 29] on span "insert" at bounding box center [9, 29] width 9 height 4
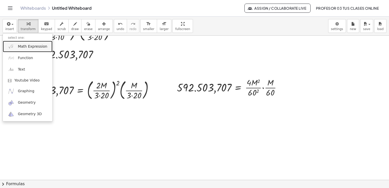
click at [25, 48] on span "Math Expression" at bounding box center [32, 46] width 29 height 5
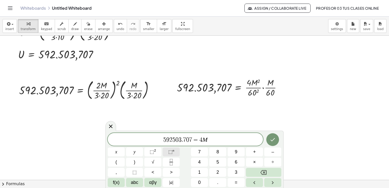
click at [172, 155] on span "⬚ n" at bounding box center [171, 152] width 6 height 7
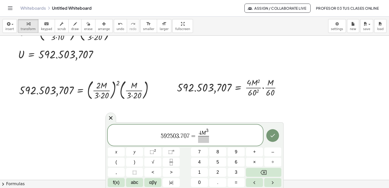
click at [207, 140] on span at bounding box center [203, 139] width 11 height 7
click at [275, 135] on icon "Done" at bounding box center [273, 135] width 6 height 6
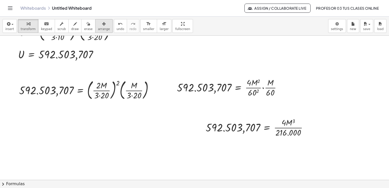
click at [98, 26] on div "button" at bounding box center [104, 24] width 12 height 6
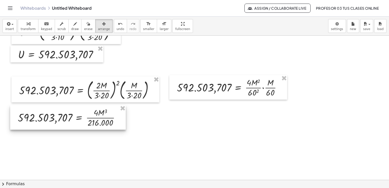
drag, startPoint x: 214, startPoint y: 131, endPoint x: 25, endPoint y: 121, distance: 188.3
click at [25, 121] on div at bounding box center [68, 117] width 116 height 24
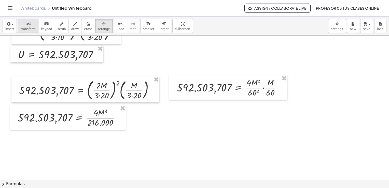
click at [22, 29] on span "transform" at bounding box center [28, 29] width 15 height 4
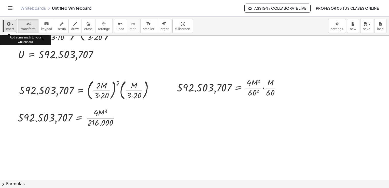
click at [6, 29] on span "insert" at bounding box center [9, 29] width 9 height 4
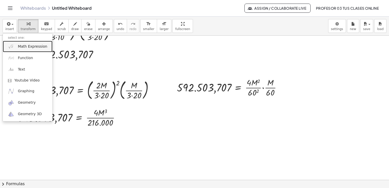
click at [19, 46] on span "Math Expression" at bounding box center [32, 46] width 29 height 5
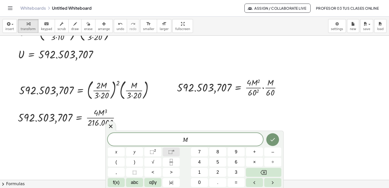
click at [174, 153] on button "⬚ n" at bounding box center [171, 152] width 17 height 9
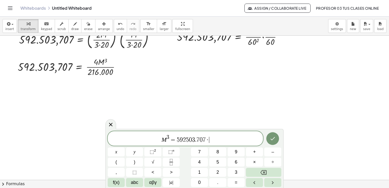
scroll to position [621, 0]
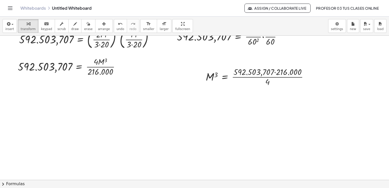
drag, startPoint x: 98, startPoint y: 27, endPoint x: 174, endPoint y: 59, distance: 82.0
click at [97, 26] on button "arrange" at bounding box center [104, 26] width 18 height 14
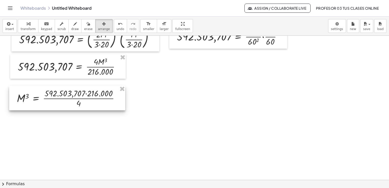
drag, startPoint x: 233, startPoint y: 87, endPoint x: 43, endPoint y: 95, distance: 190.5
click at [45, 108] on div at bounding box center [67, 98] width 116 height 24
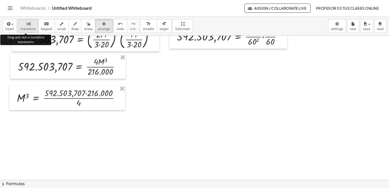
click at [26, 29] on span "transform" at bounding box center [28, 29] width 15 height 4
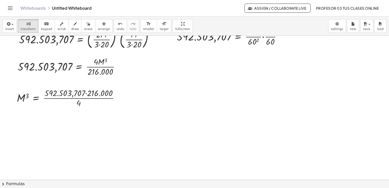
scroll to position [595, 0]
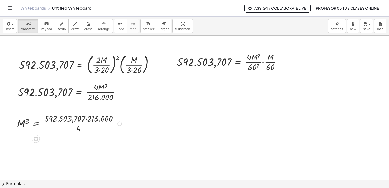
click at [86, 118] on div at bounding box center [70, 123] width 112 height 22
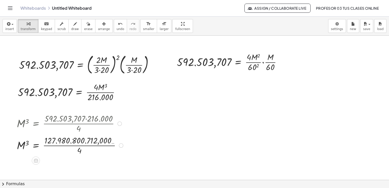
click at [89, 145] on div at bounding box center [70, 145] width 113 height 22
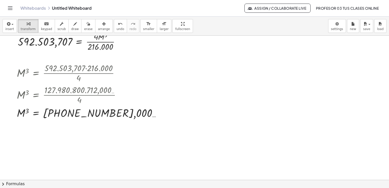
scroll to position [646, 0]
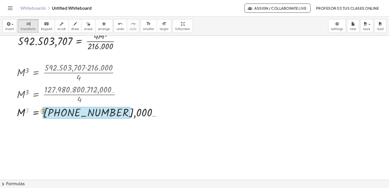
drag, startPoint x: 28, startPoint y: 110, endPoint x: 44, endPoint y: 111, distance: 16.1
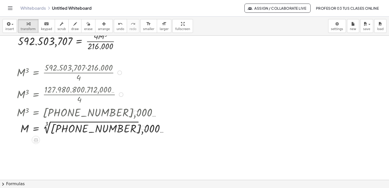
click at [46, 125] on div at bounding box center [81, 127] width 135 height 16
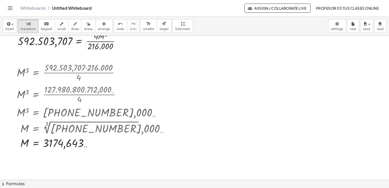
scroll to position [672, 0]
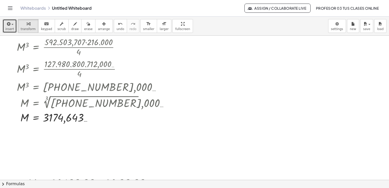
click at [10, 27] on span "insert" at bounding box center [9, 29] width 9 height 4
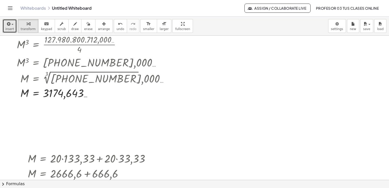
scroll to position [697, 0]
